Goal: Transaction & Acquisition: Purchase product/service

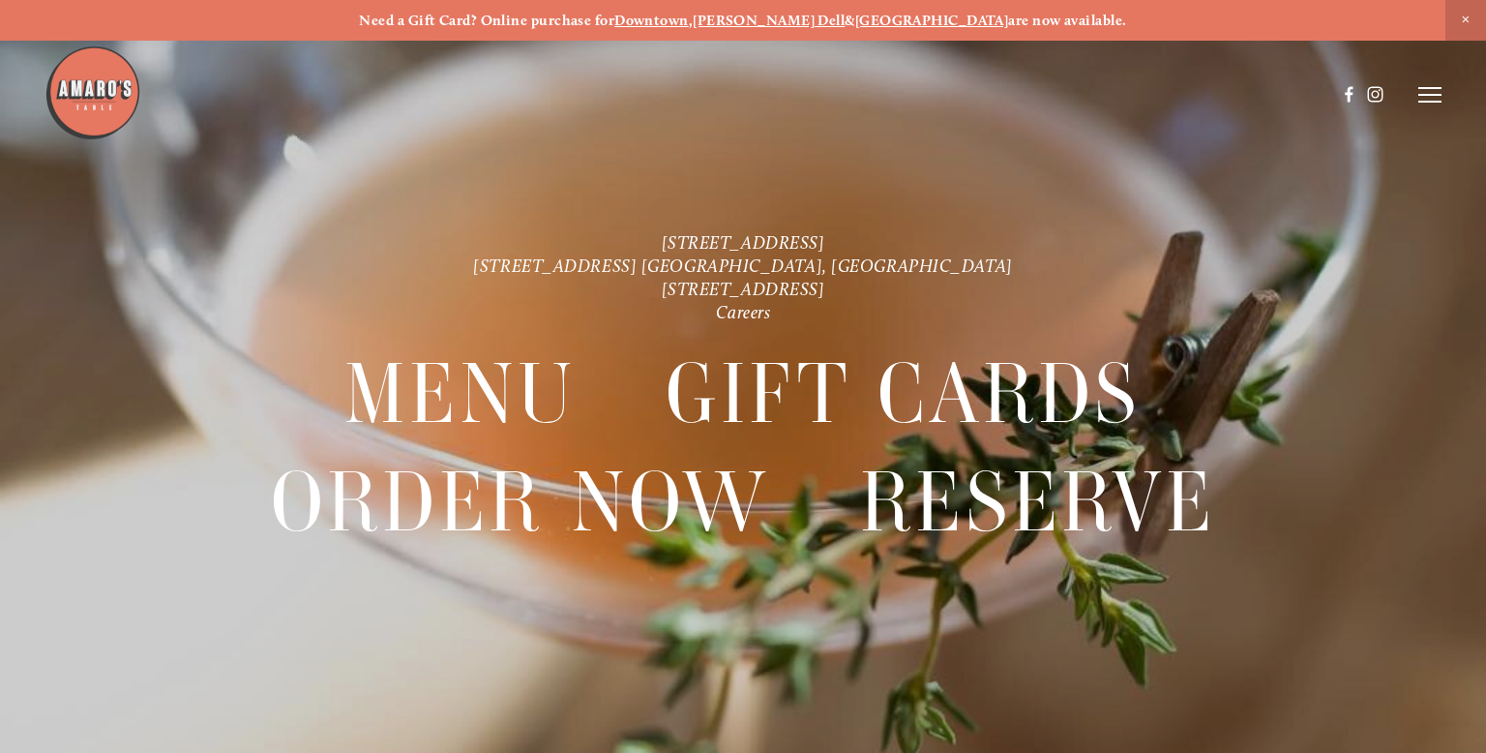
click at [1435, 100] on icon at bounding box center [1429, 94] width 23 height 17
click at [1070, 97] on span "Menu" at bounding box center [1080, 94] width 36 height 16
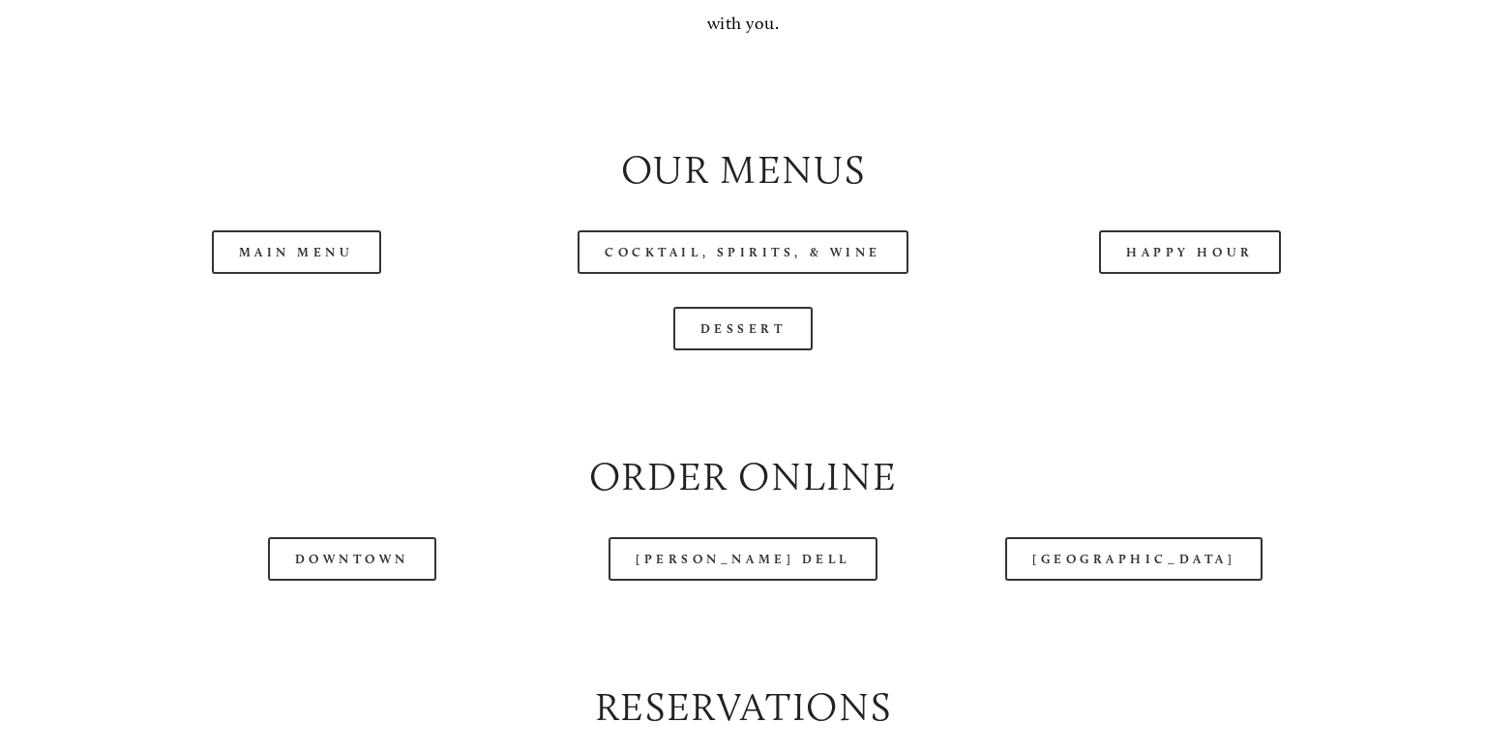
scroll to position [1969, 0]
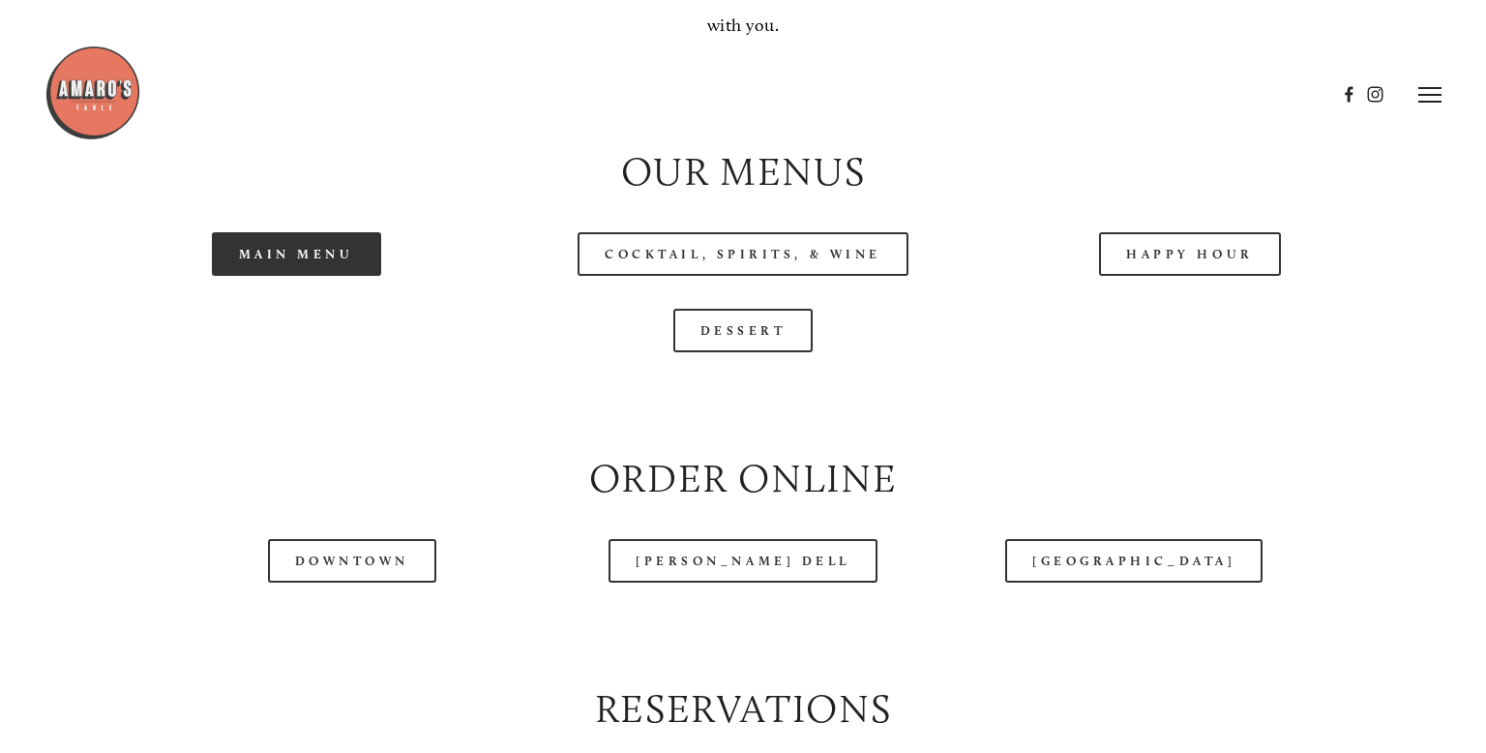
click at [306, 251] on link "Main Menu" at bounding box center [296, 254] width 169 height 44
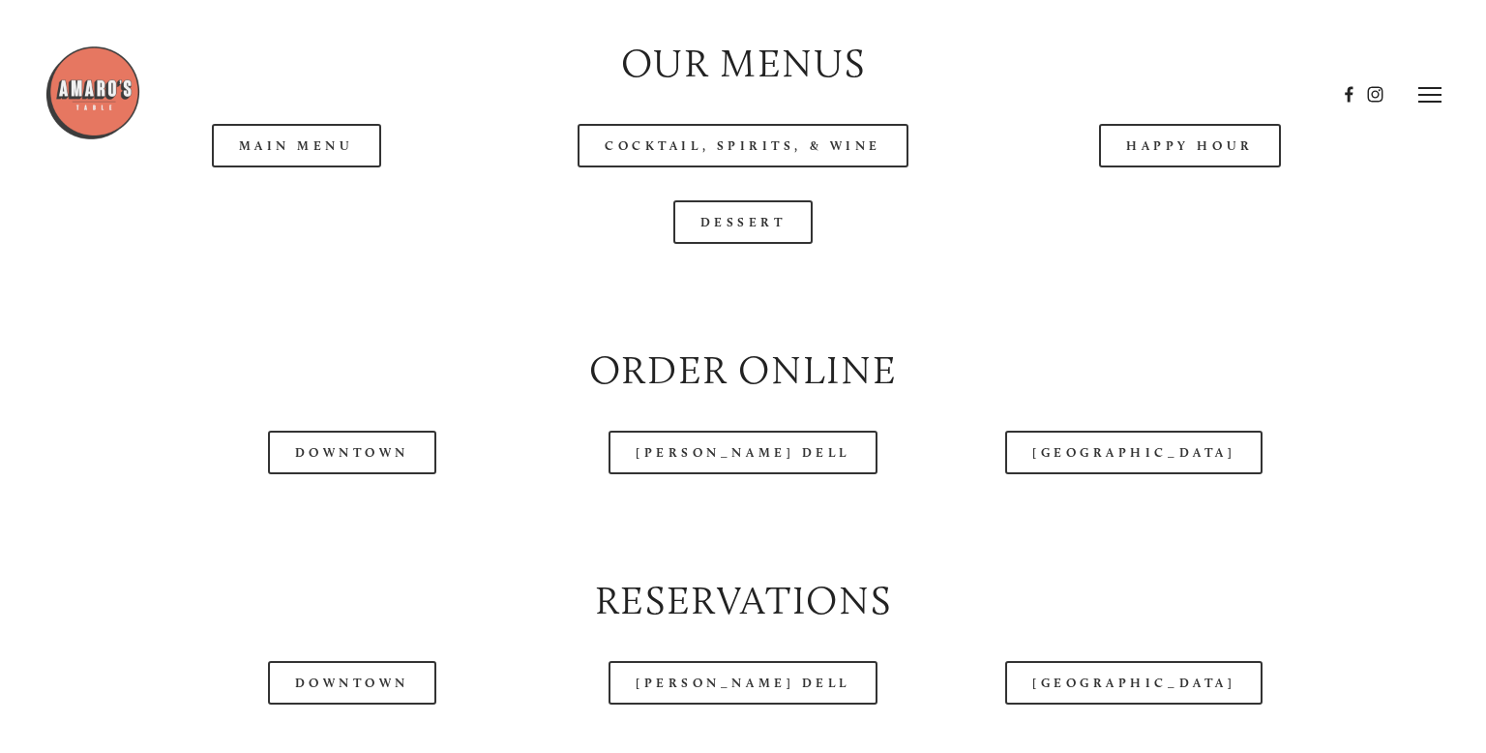
scroll to position [2075, 0]
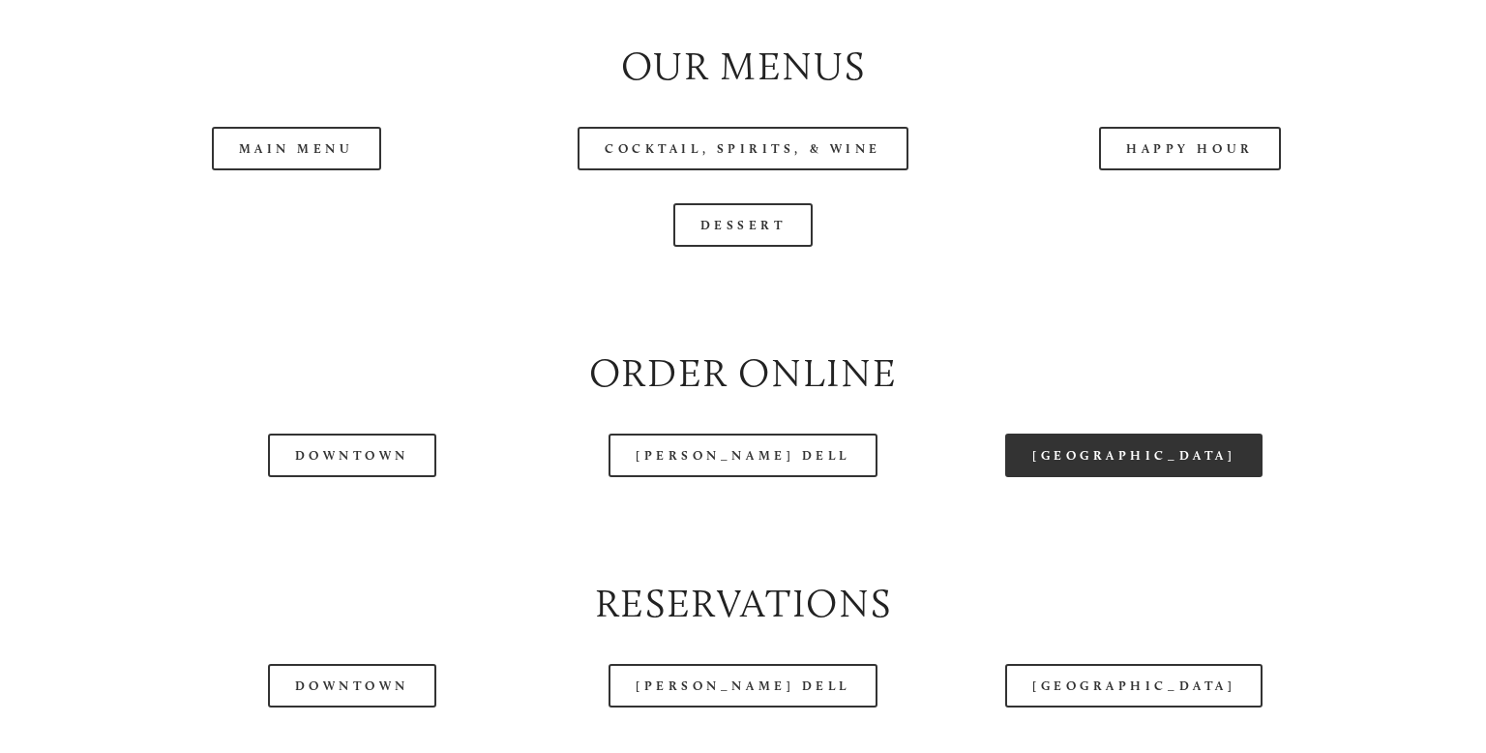
click at [1095, 459] on link "[GEOGRAPHIC_DATA]" at bounding box center [1133, 455] width 257 height 44
click at [1120, 457] on link "[GEOGRAPHIC_DATA]" at bounding box center [1133, 455] width 257 height 44
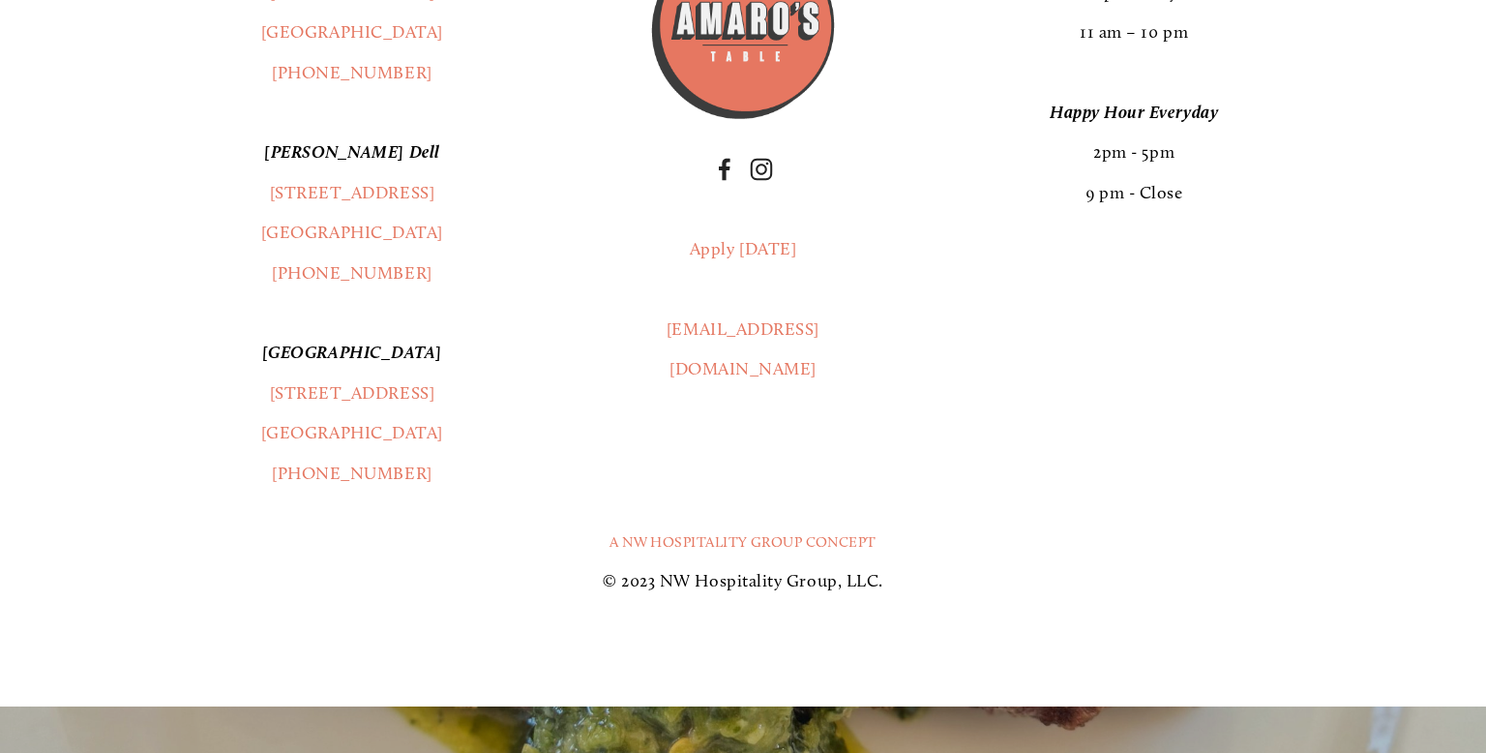
scroll to position [3704, 0]
click at [16, 288] on footer "[GEOGRAPHIC_DATA] [STREET_ADDRESS] (360) 718-2942 [PERSON_NAME] Dell [STREET_AD…" at bounding box center [743, 273] width 1486 height 863
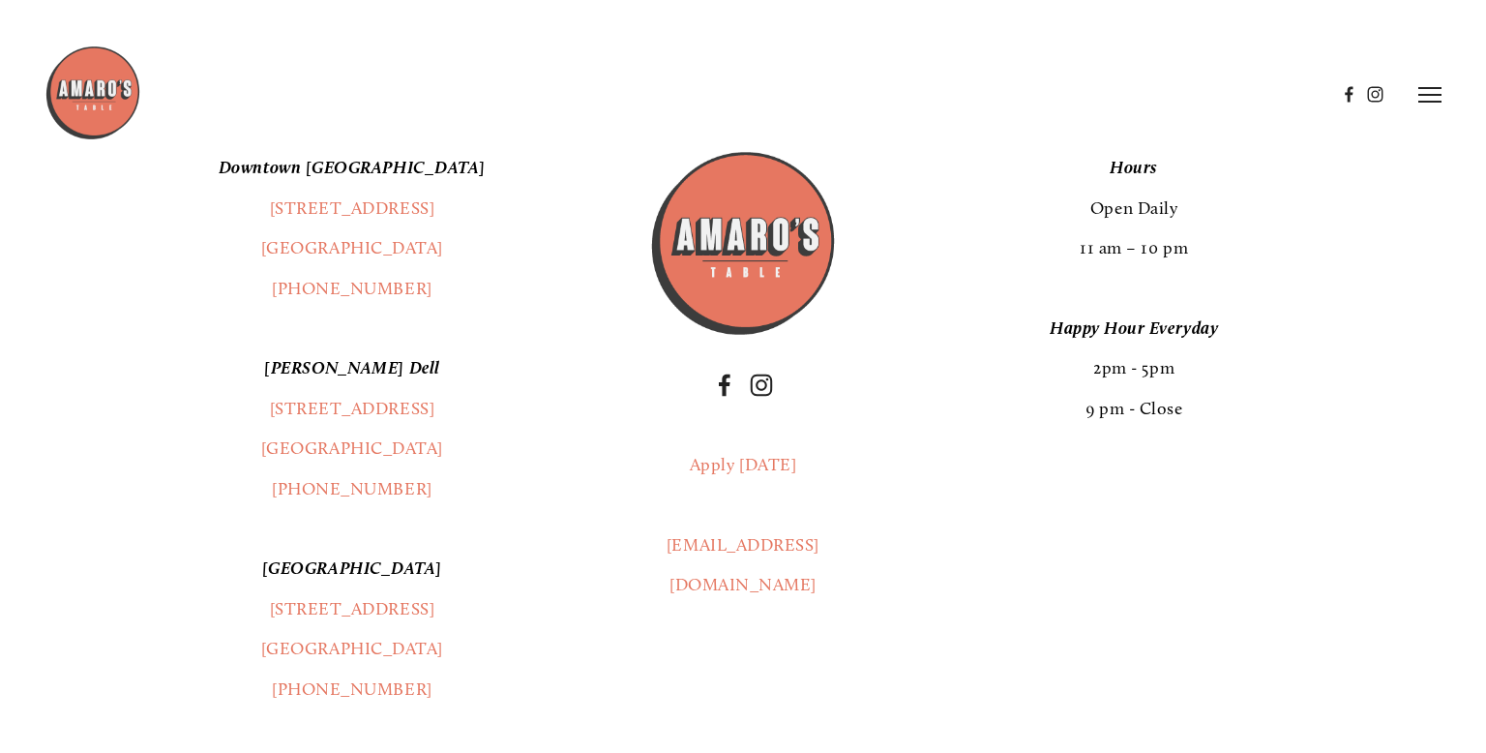
scroll to position [3486, 0]
click at [439, 609] on link "[STREET_ADDRESS]" at bounding box center [352, 629] width 182 height 61
click at [1428, 99] on icon at bounding box center [1429, 94] width 23 height 17
click at [1148, 99] on span "Order Now" at bounding box center [1143, 94] width 69 height 16
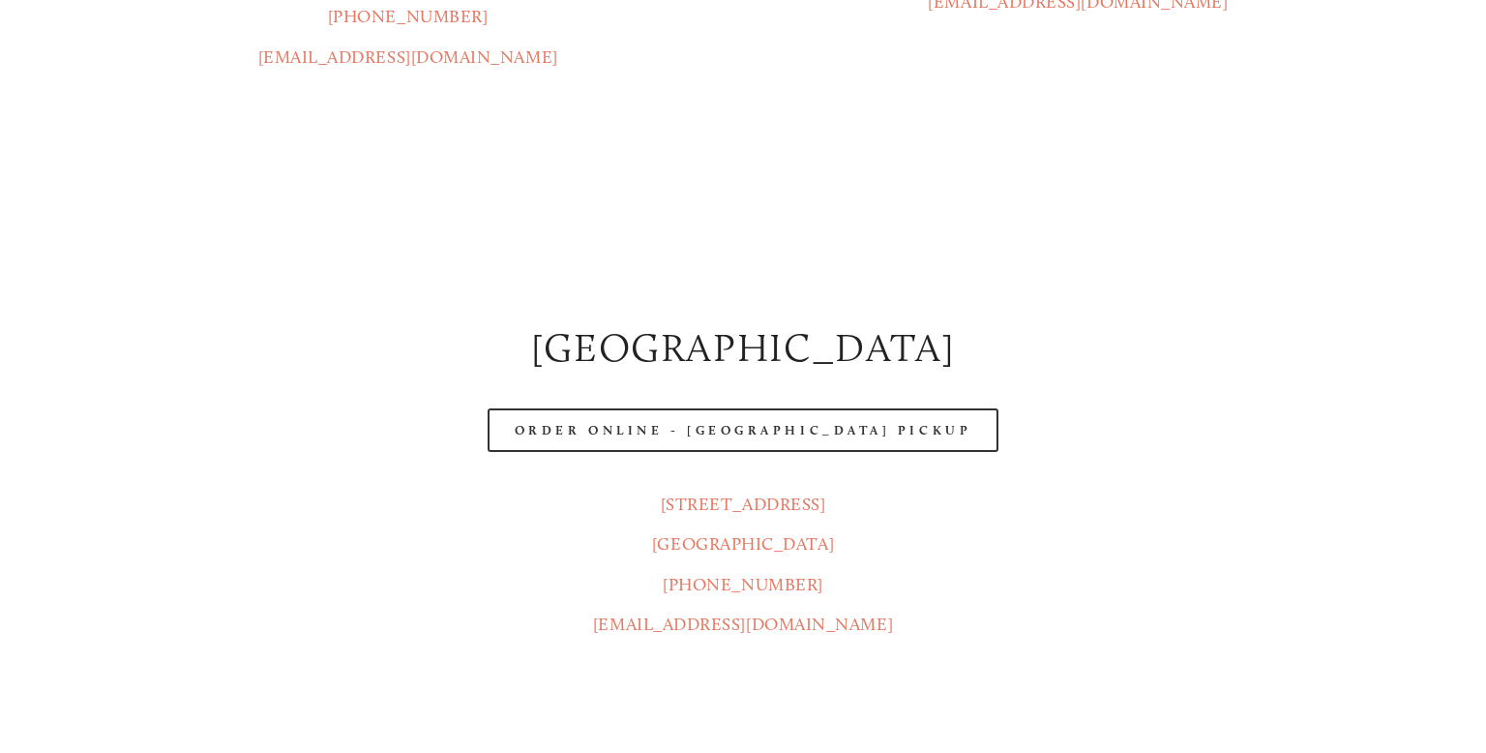
scroll to position [761, 0]
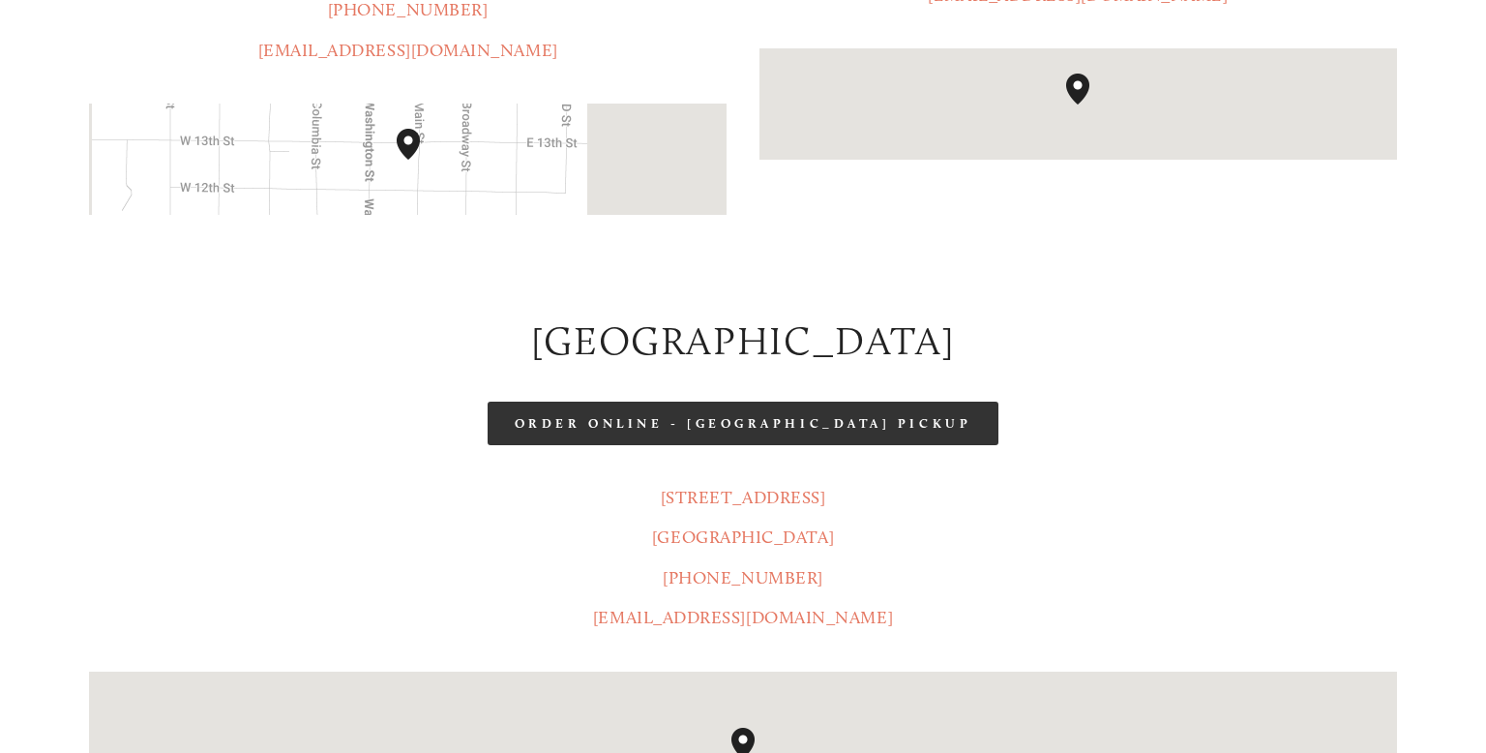
click at [782, 401] on link "Order Online - [GEOGRAPHIC_DATA] Pickup" at bounding box center [742, 423] width 511 height 44
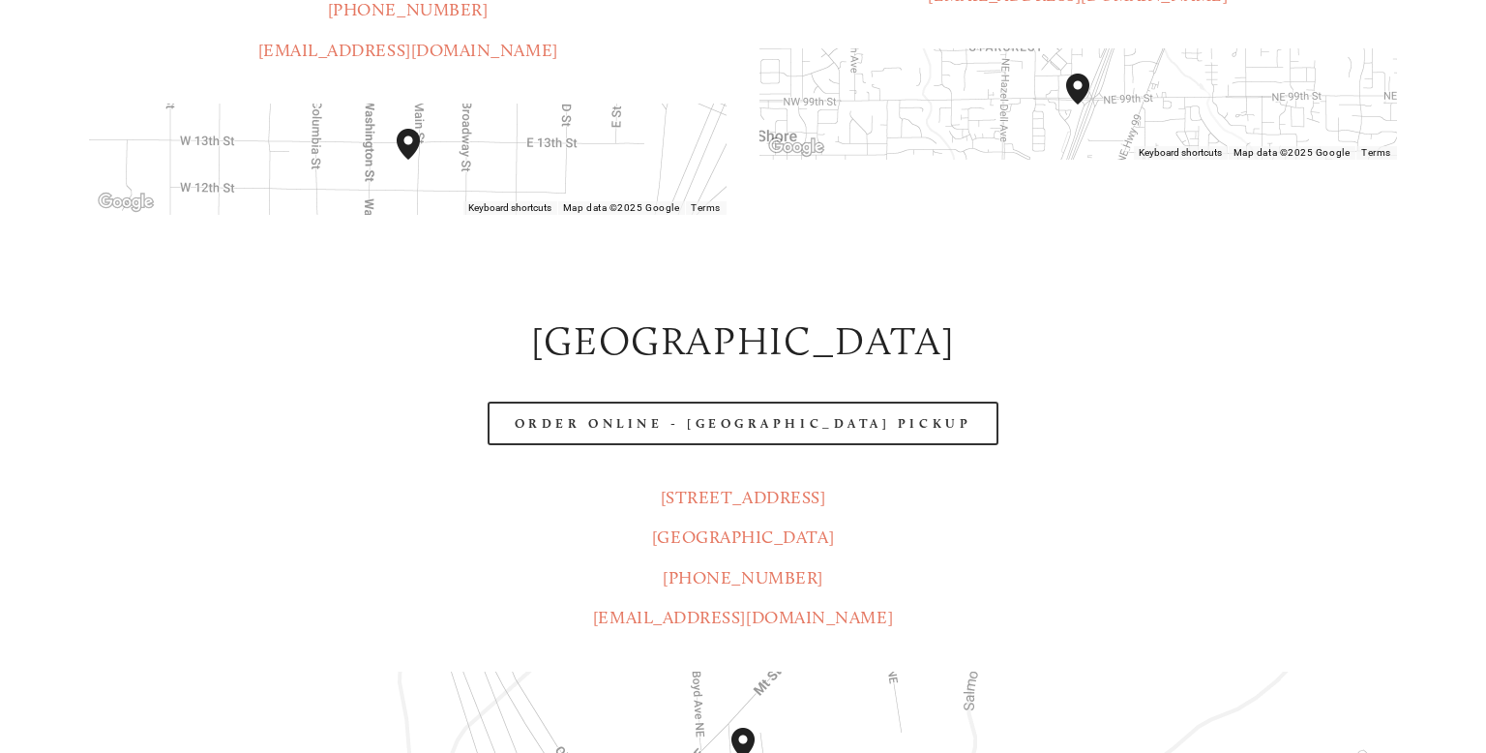
scroll to position [0, 0]
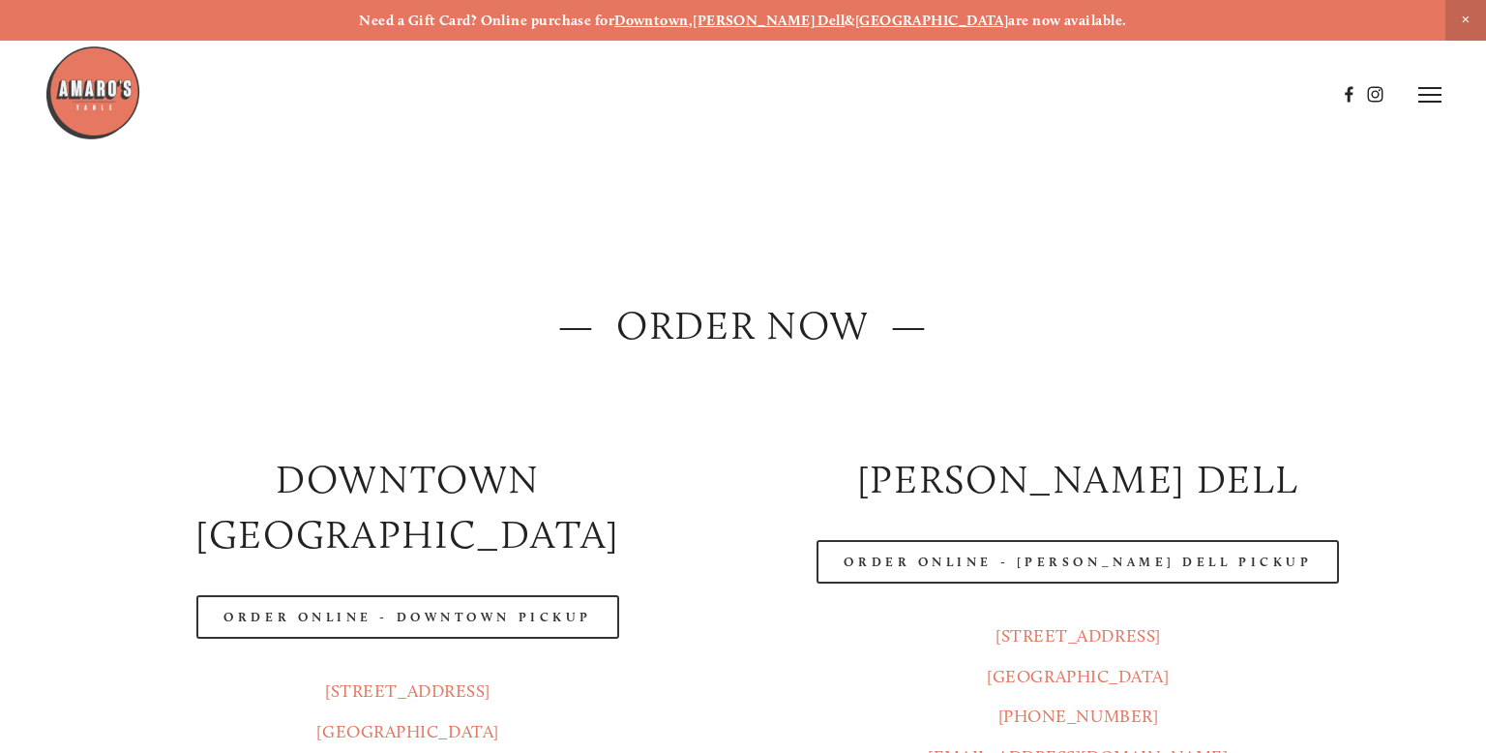
click at [1436, 92] on icon at bounding box center [1429, 94] width 23 height 17
click at [1071, 95] on span "Menu" at bounding box center [1080, 94] width 36 height 16
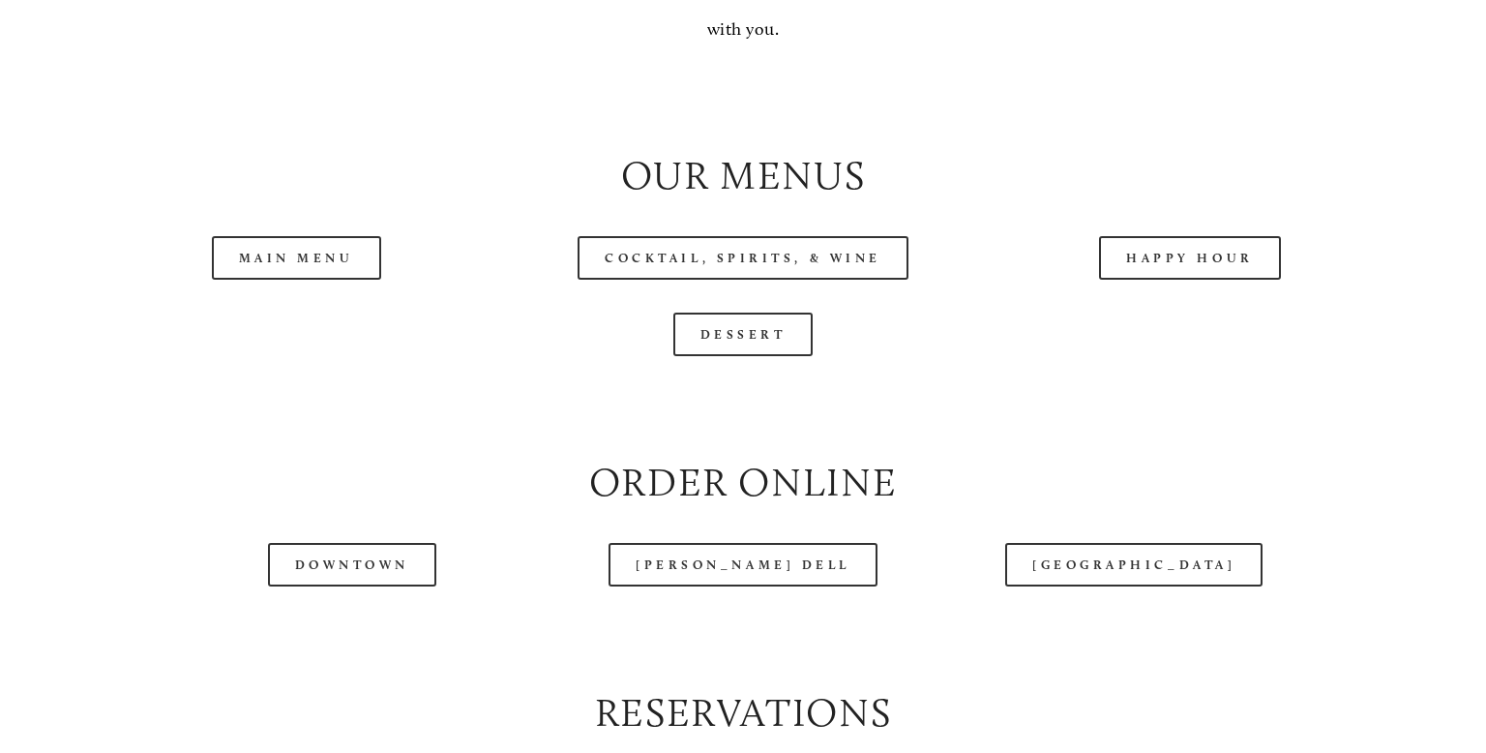
scroll to position [1975, 0]
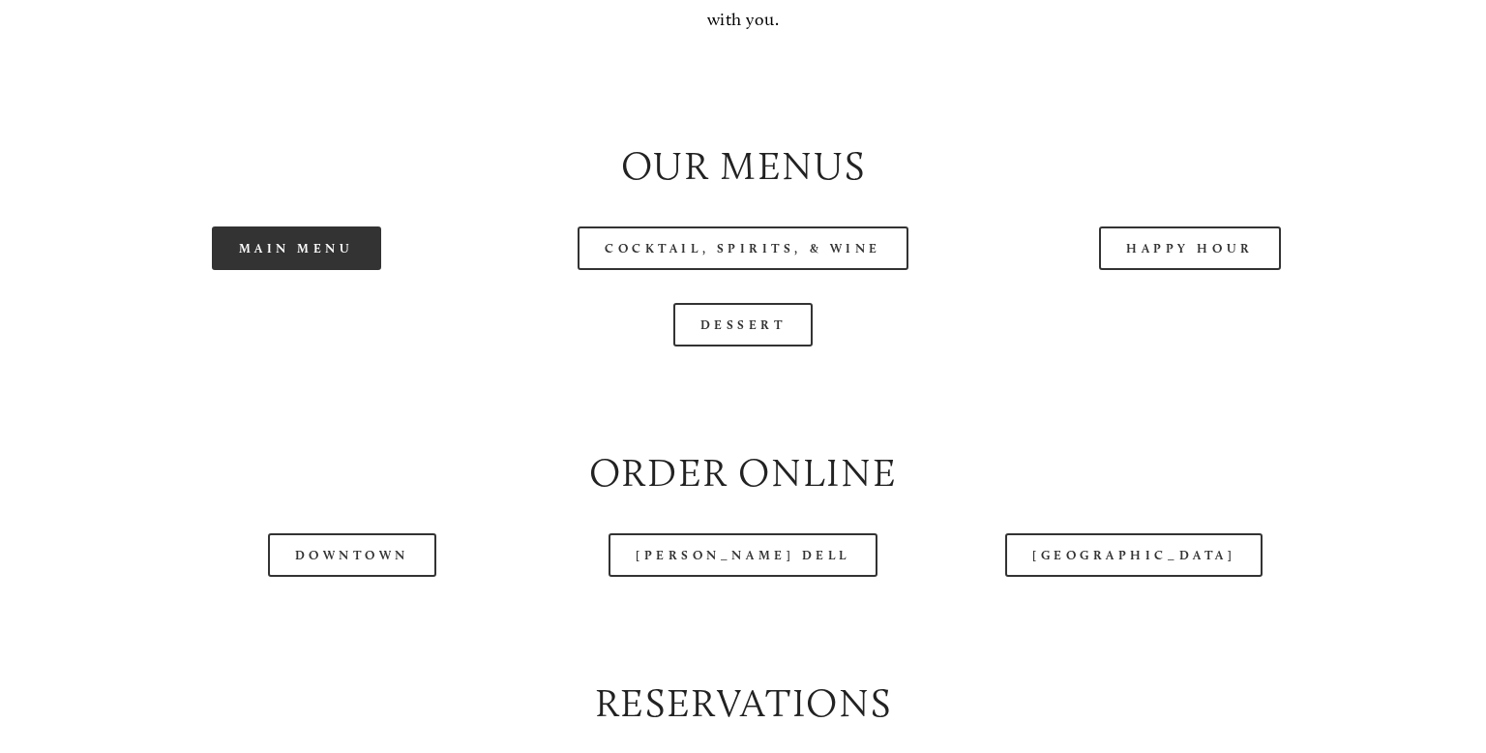
click at [304, 252] on link "Main Menu" at bounding box center [296, 248] width 169 height 44
